Goal: Information Seeking & Learning: Learn about a topic

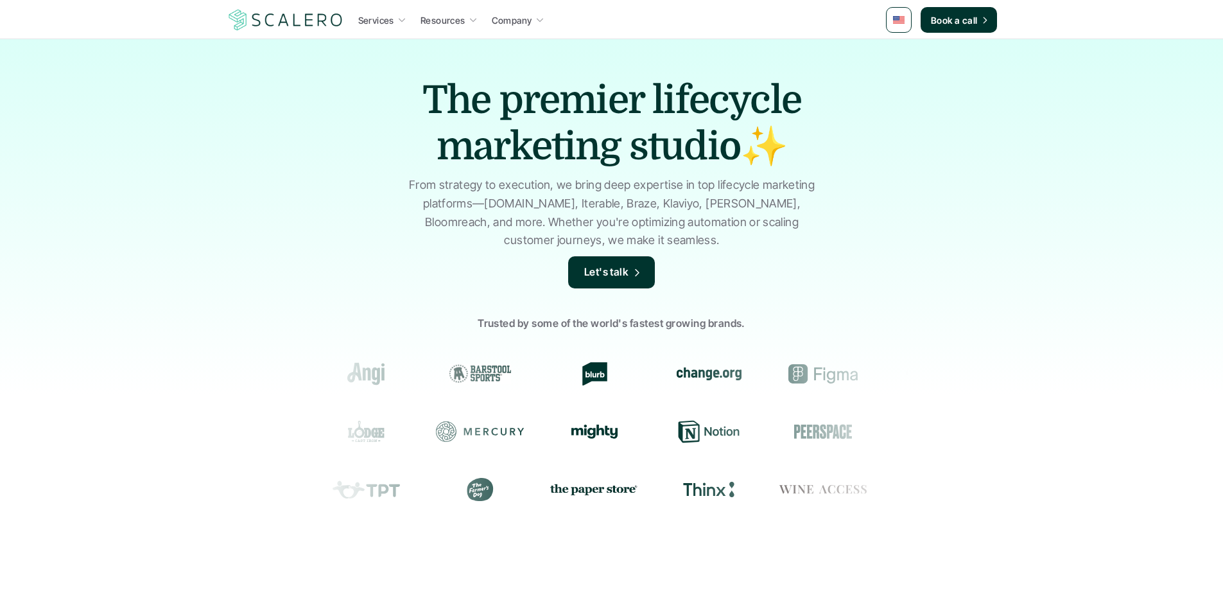
click at [625, 97] on h1 "The premier lifecycle marketing studio✨" at bounding box center [611, 123] width 449 height 92
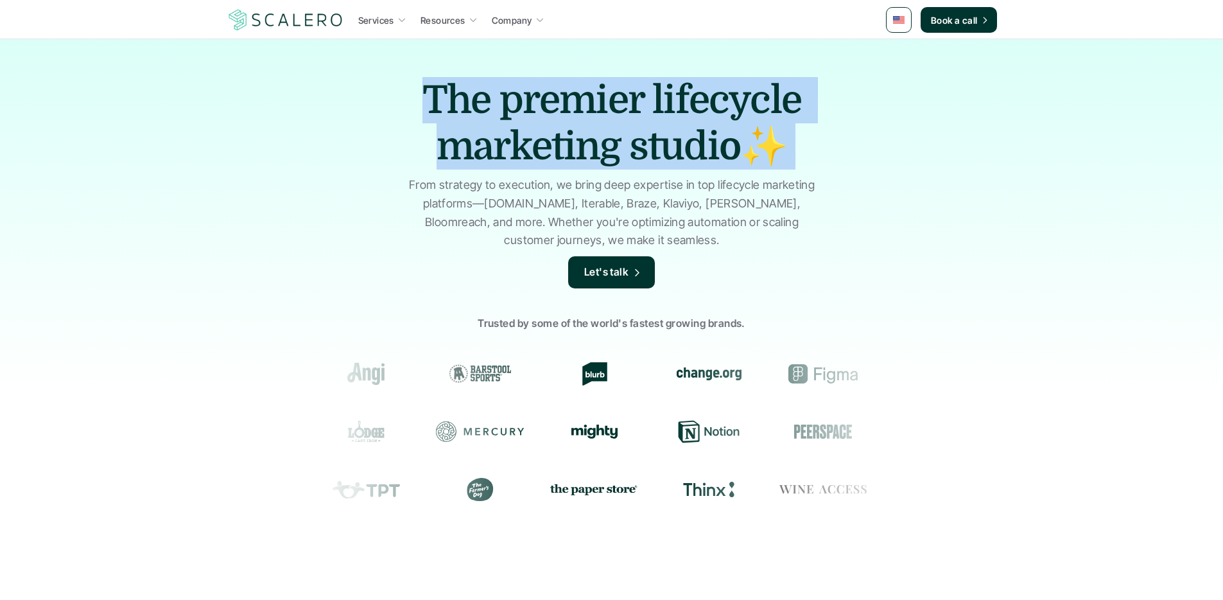
click at [625, 97] on h1 "The premier lifecycle marketing studio✨" at bounding box center [611, 123] width 449 height 92
click at [626, 97] on h1 "The premier lifecycle marketing studio✨" at bounding box center [611, 123] width 449 height 92
click at [313, 21] on img at bounding box center [286, 20] width 118 height 24
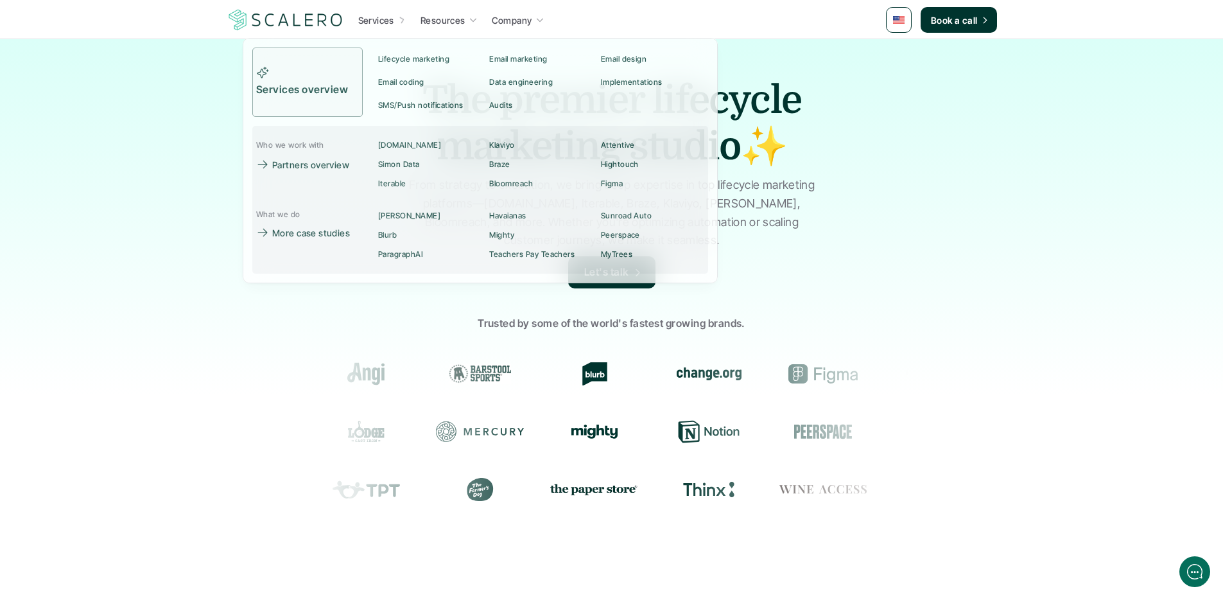
click at [387, 21] on p "Services" at bounding box center [376, 19] width 36 height 13
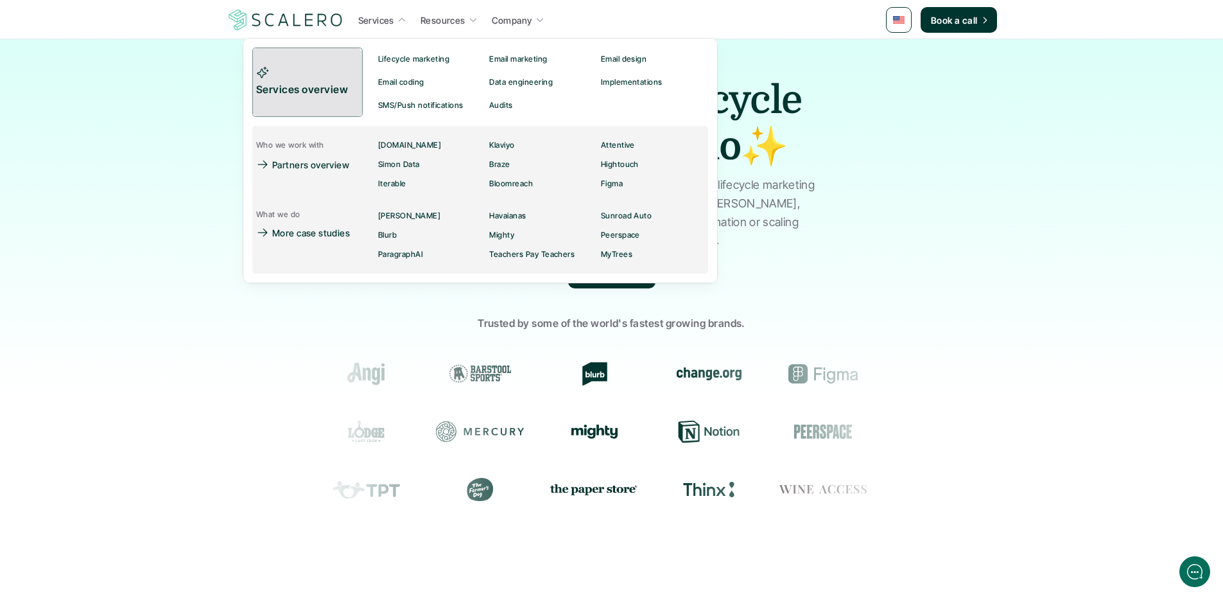
click at [317, 87] on p "Services overview" at bounding box center [303, 90] width 95 height 17
